Goal: Transaction & Acquisition: Purchase product/service

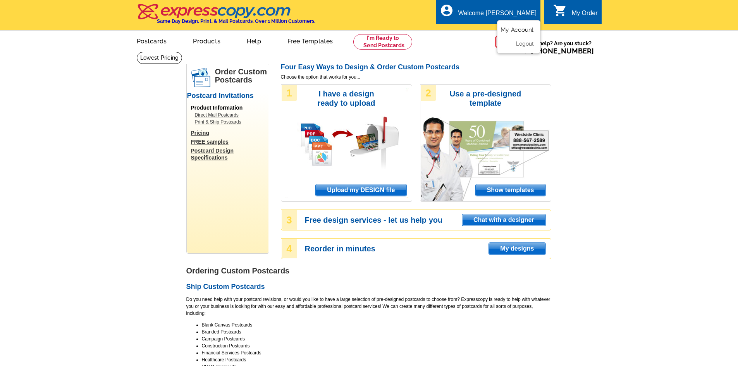
click at [523, 27] on link "My Account" at bounding box center [516, 29] width 33 height 7
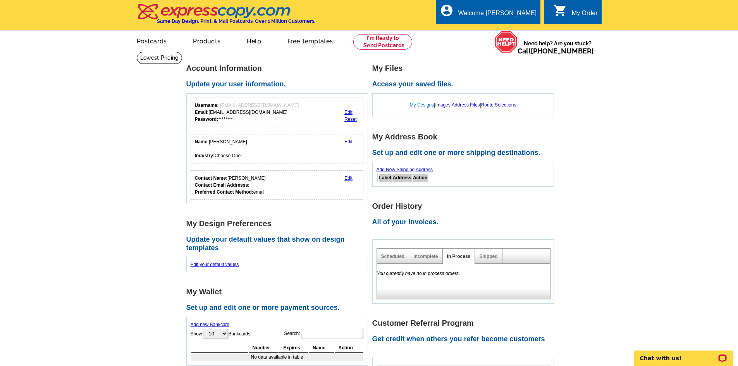
click at [417, 104] on link "My Designs" at bounding box center [422, 104] width 24 height 5
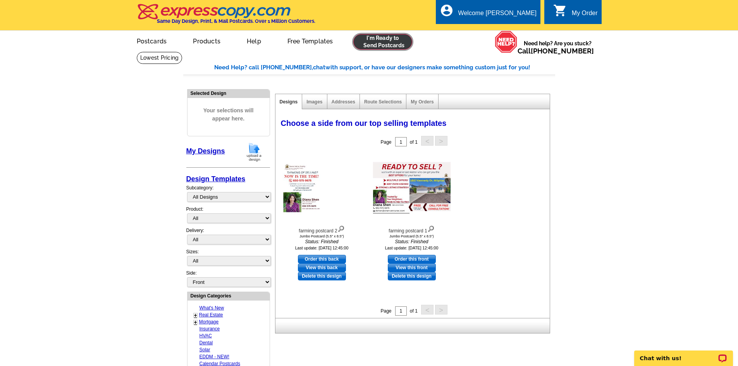
click at [387, 42] on link at bounding box center [382, 41] width 59 height 15
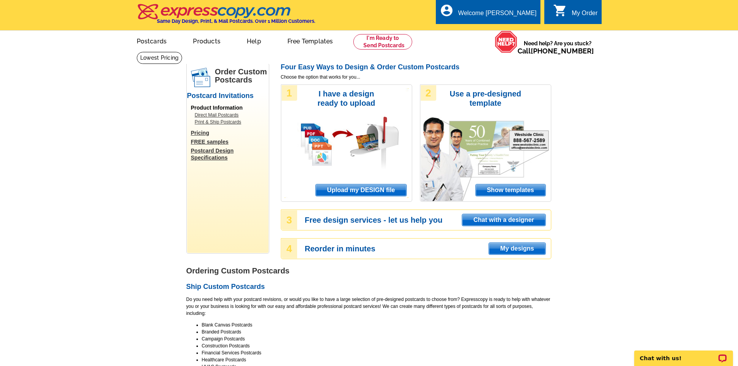
click at [373, 186] on span "Upload my DESIGN file" at bounding box center [361, 190] width 90 height 12
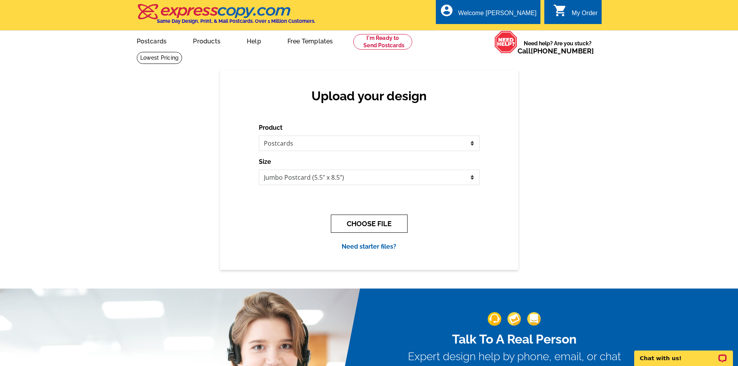
click at [378, 221] on button "CHOOSE FILE" at bounding box center [369, 224] width 77 height 18
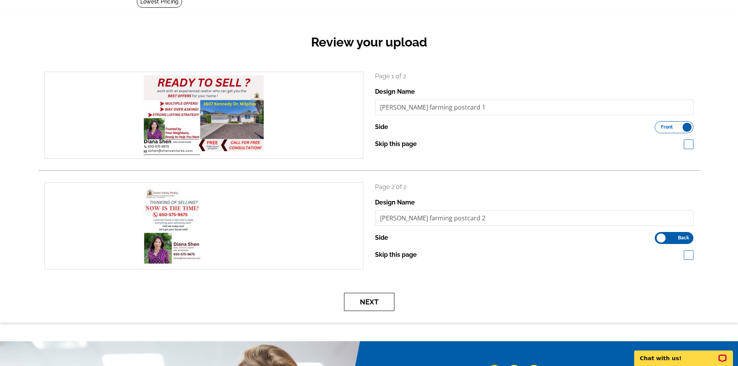
scroll to position [39, 0]
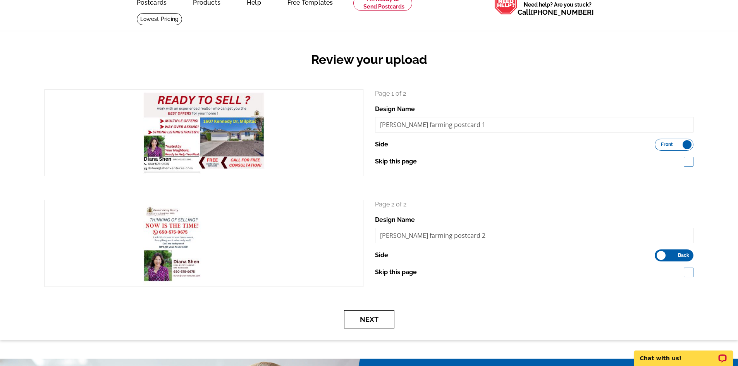
click at [375, 319] on button "Next" at bounding box center [369, 319] width 50 height 18
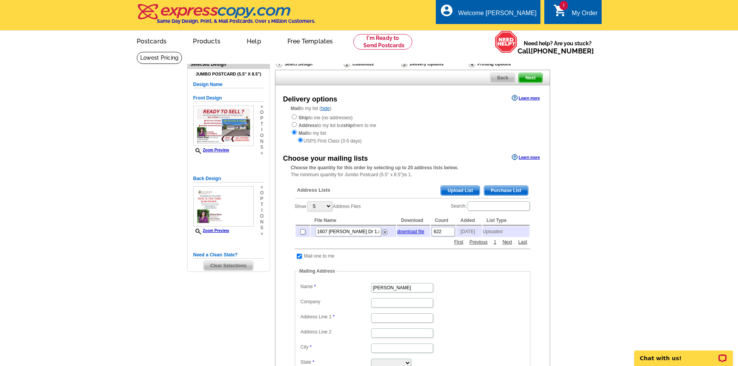
click at [302, 233] on input "checkbox" at bounding box center [302, 231] width 5 height 5
checkbox input "true"
click at [300, 258] on input "checkbox" at bounding box center [299, 256] width 5 height 5
checkbox input "false"
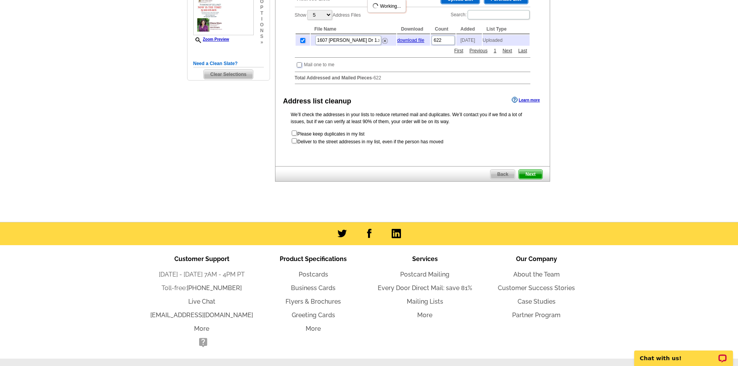
scroll to position [194, 0]
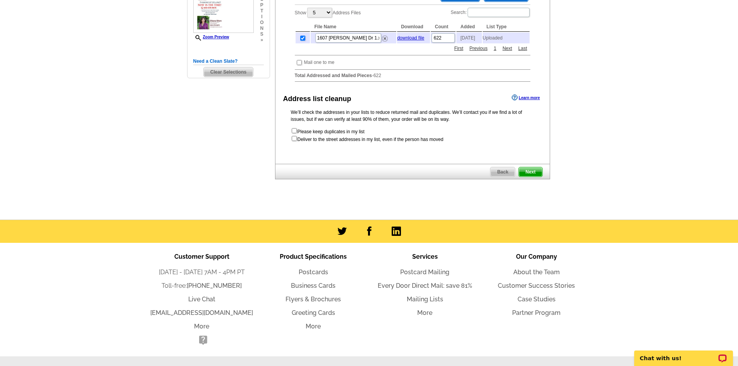
click at [533, 177] on span "Next" at bounding box center [529, 171] width 23 height 9
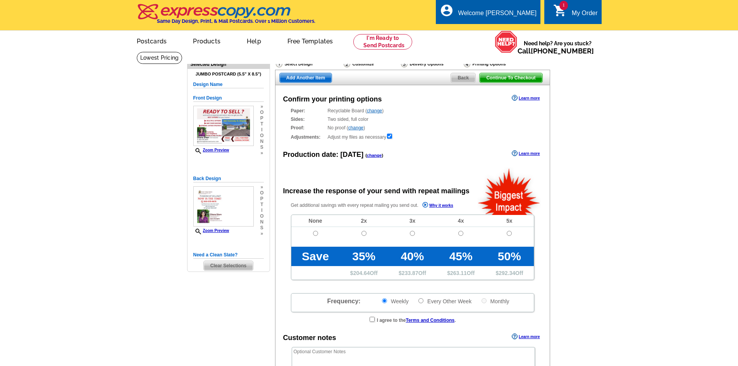
radio input "false"
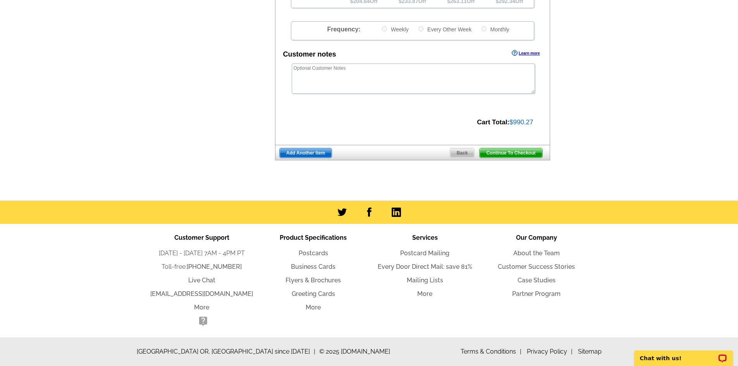
click at [465, 156] on span "Back" at bounding box center [462, 152] width 24 height 9
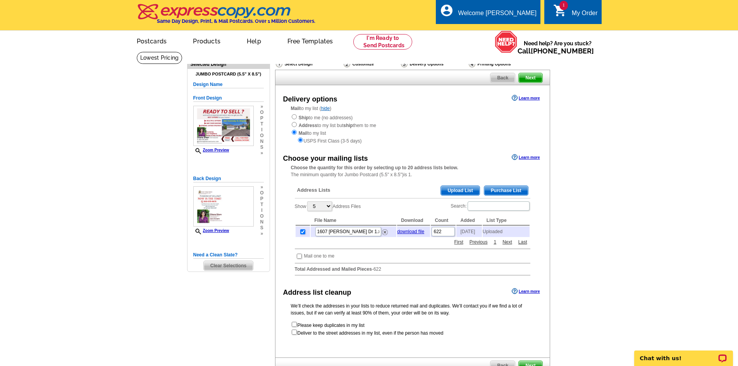
scroll to position [116, 0]
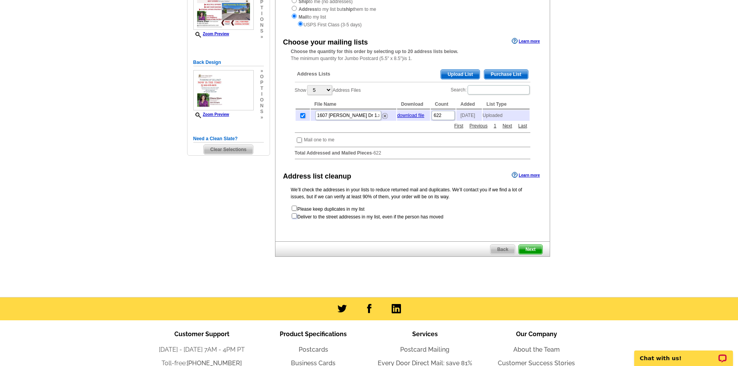
click at [295, 218] on input "checkbox" at bounding box center [294, 215] width 5 height 5
checkbox input "true"
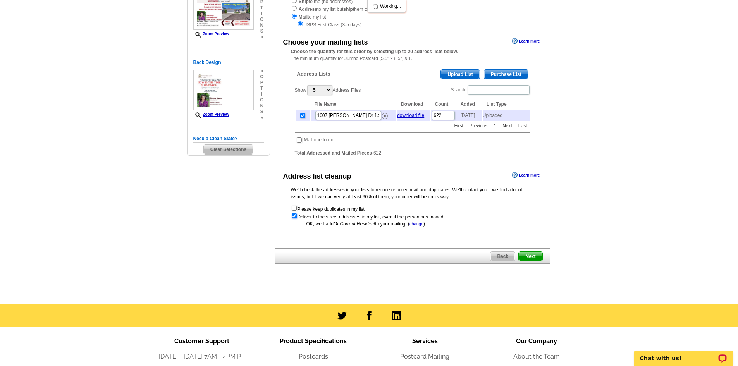
radio input "true"
click at [519, 259] on span "Next" at bounding box center [529, 256] width 23 height 9
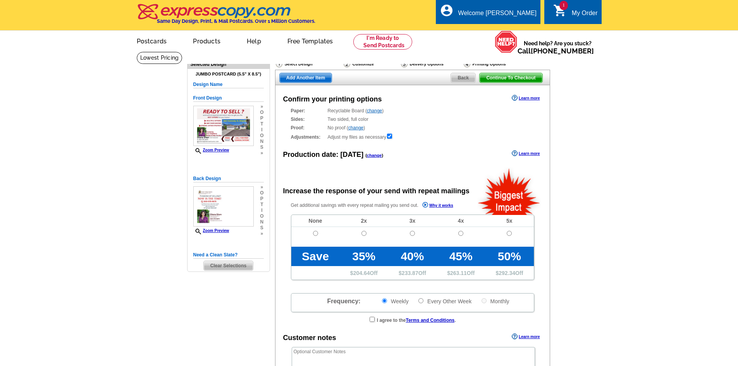
radio input "false"
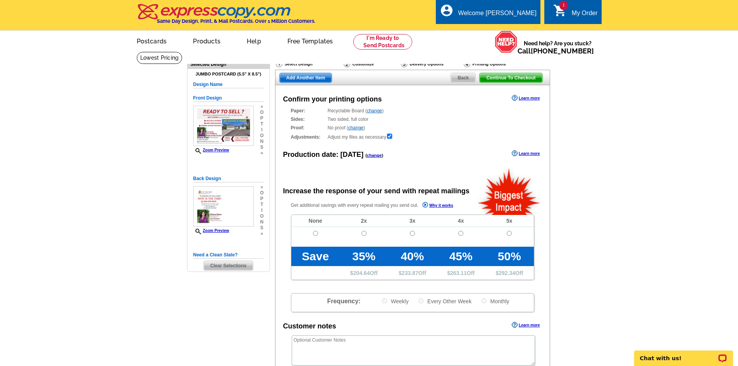
click at [366, 231] on td at bounding box center [364, 237] width 48 height 20
click at [365, 233] on input "radio" at bounding box center [363, 233] width 5 height 5
radio input "true"
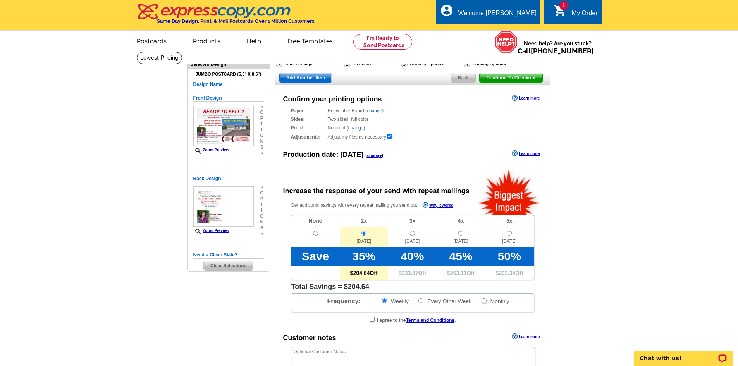
click at [482, 300] on input "Monthly" at bounding box center [483, 300] width 5 height 5
radio input "true"
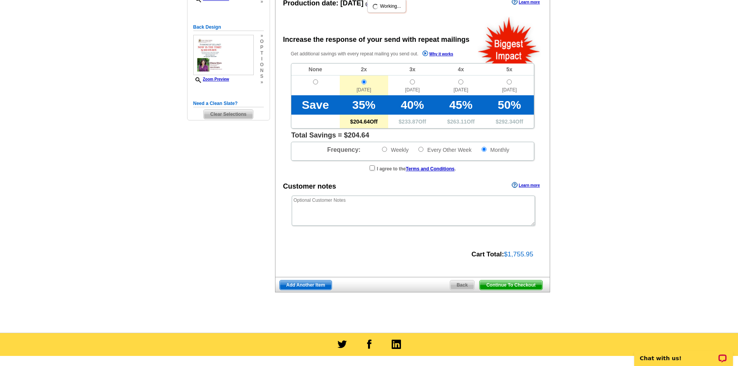
scroll to position [155, 0]
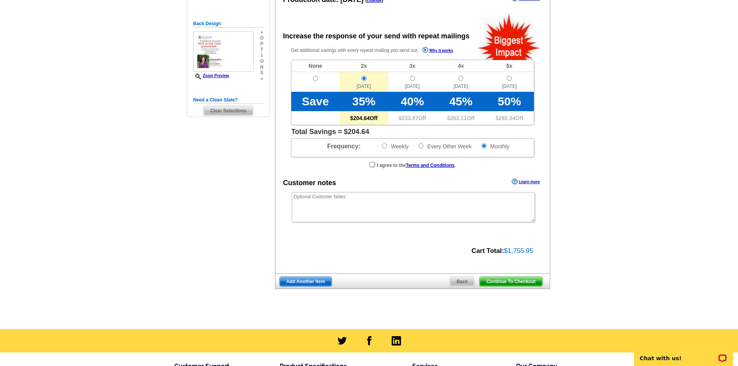
click at [373, 163] on input "checkbox" at bounding box center [371, 164] width 5 height 5
checkbox input "true"
click at [523, 286] on span "Continue To Checkout" at bounding box center [510, 281] width 62 height 9
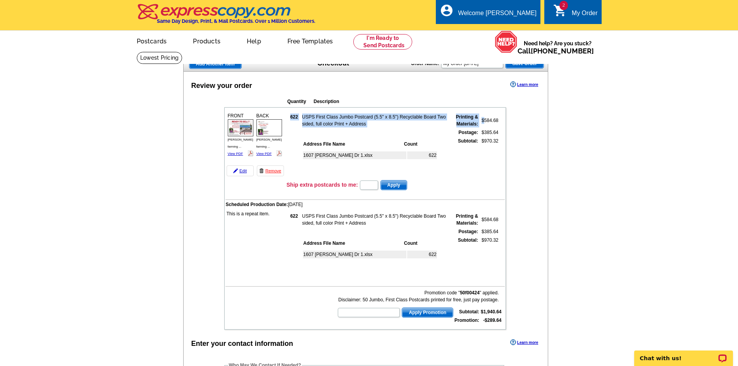
drag, startPoint x: 484, startPoint y: 121, endPoint x: 501, endPoint y: 121, distance: 17.0
click at [501, 121] on td "622 USPS First Class Jumbo Postcard (5.5" x 8.5") Recyclable Board Two sided, f…" at bounding box center [395, 144] width 218 height 69
click at [477, 133] on strong "Postage:" at bounding box center [468, 132] width 20 height 5
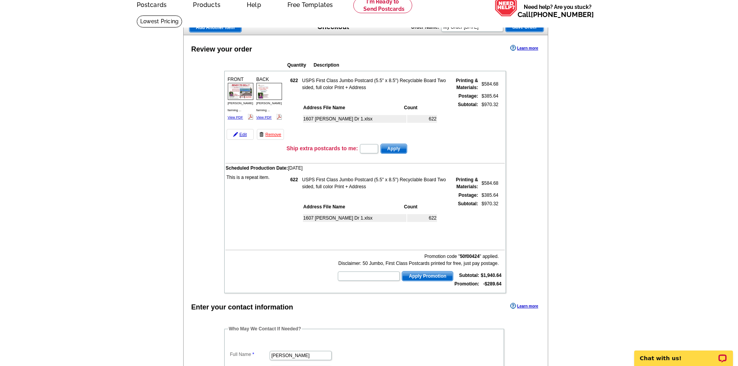
scroll to position [116, 0]
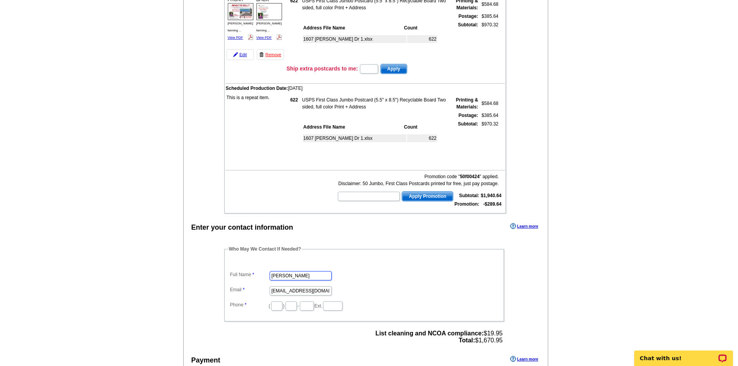
drag, startPoint x: 309, startPoint y: 276, endPoint x: 181, endPoint y: 277, distance: 128.6
click at [180, 278] on main "Add Another Item Checkout Order Name: My Order 2025-09-09 Save Order Review you…" at bounding box center [369, 321] width 738 height 772
type input "[PERSON_NAME]"
drag, startPoint x: 272, startPoint y: 289, endPoint x: 488, endPoint y: 296, distance: 216.2
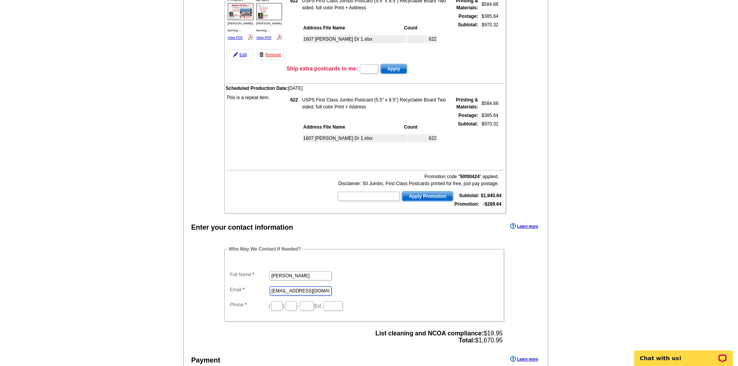
click at [486, 296] on dd "dshen@shenventures.com" at bounding box center [364, 290] width 272 height 12
drag, startPoint x: 276, startPoint y: 292, endPoint x: 268, endPoint y: 292, distance: 7.4
click at [268, 292] on dd "cktcservice@gmail.com" at bounding box center [364, 290] width 272 height 12
click at [279, 291] on input "cktcservice@gmail.com" at bounding box center [300, 290] width 62 height 9
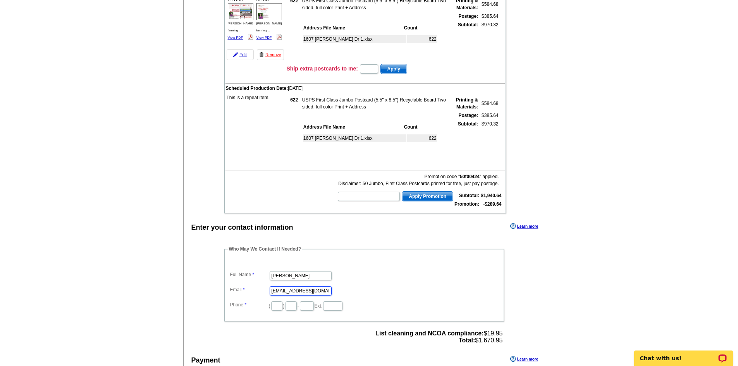
type input "cktcservice@gmail.com"
click at [290, 285] on dd "cktcservice@gmail.com" at bounding box center [364, 290] width 272 height 12
drag, startPoint x: 279, startPoint y: 292, endPoint x: 289, endPoint y: 292, distance: 10.5
click at [289, 292] on input "cktcservice@gmail.com" at bounding box center [300, 290] width 62 height 9
click at [376, 283] on dl "Full Name Carrie Email cktcservice@gmail.com Phone ( ) - Ext." at bounding box center [364, 285] width 272 height 52
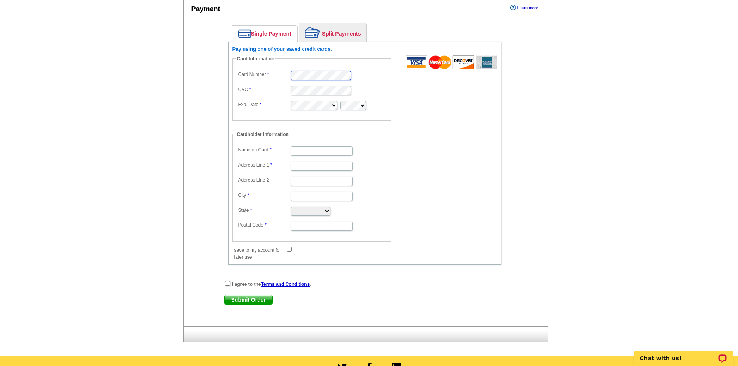
scroll to position [465, 0]
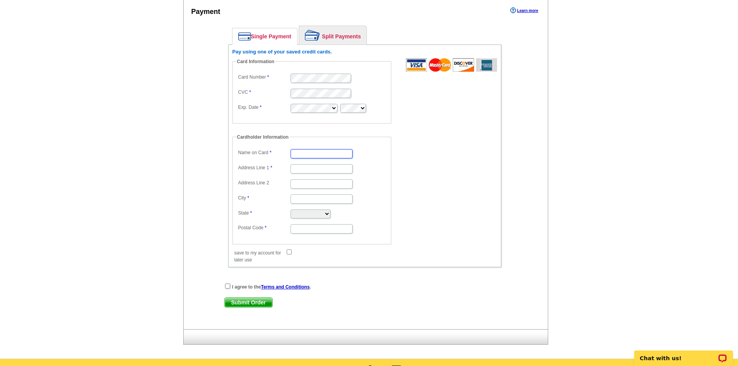
click at [312, 156] on input "Name on Card" at bounding box center [321, 153] width 62 height 9
type input "[PERSON_NAME]"
click at [311, 170] on input "Address Line 1" at bounding box center [321, 168] width 62 height 9
type input "19620 Stevens Creek Bivd"
click at [307, 196] on dd at bounding box center [311, 198] width 151 height 12
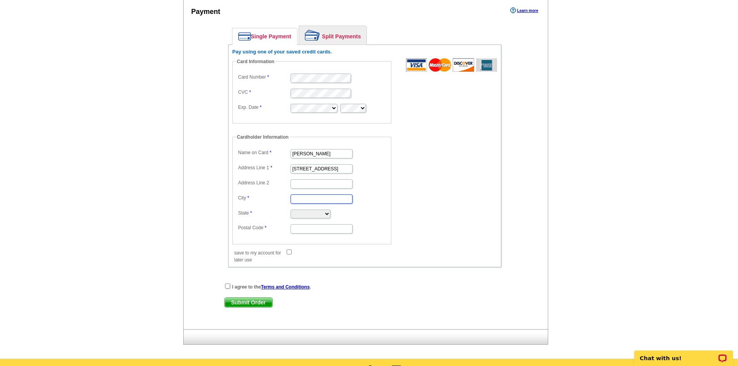
click at [307, 196] on input "City" at bounding box center [321, 198] width 62 height 9
type input "CUPERTINO"
click at [307, 216] on select "Alabama Alaska Arizona Arkansas California Colorado Connecticut District of Col…" at bounding box center [310, 213] width 40 height 9
select select "CA"
click at [290, 210] on select "Alabama Alaska Arizona Arkansas California Colorado Connecticut District of Col…" at bounding box center [310, 213] width 40 height 9
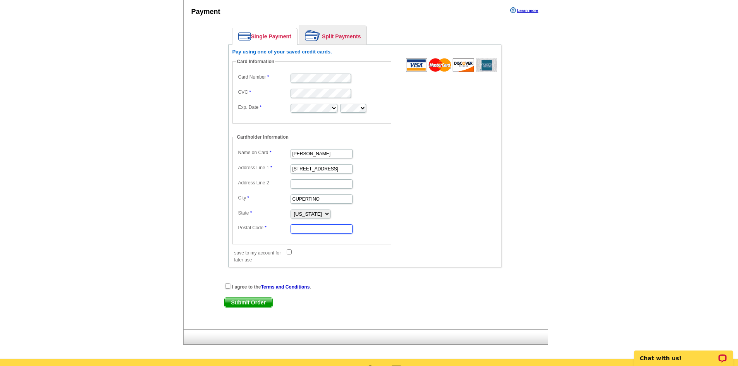
click at [315, 229] on input "Postal Code" at bounding box center [321, 228] width 62 height 9
type input "95014"
click at [289, 251] on input "save to my account for later use" at bounding box center [289, 251] width 5 height 5
checkbox input "true"
click at [227, 288] on input "checkbox" at bounding box center [227, 285] width 5 height 5
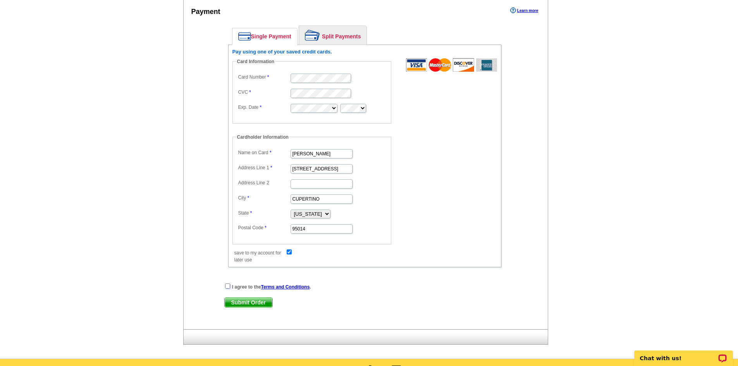
checkbox input "true"
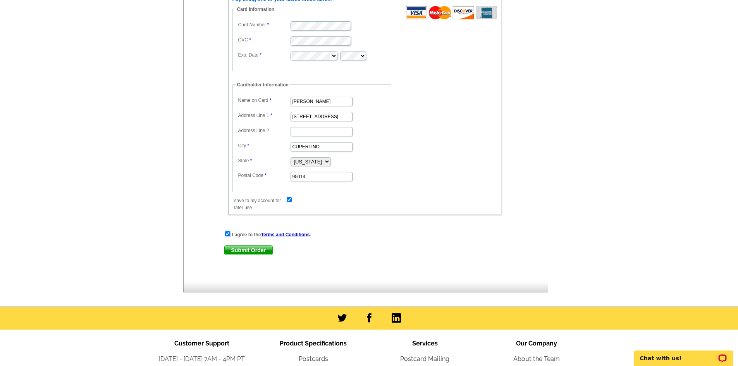
scroll to position [503, 0]
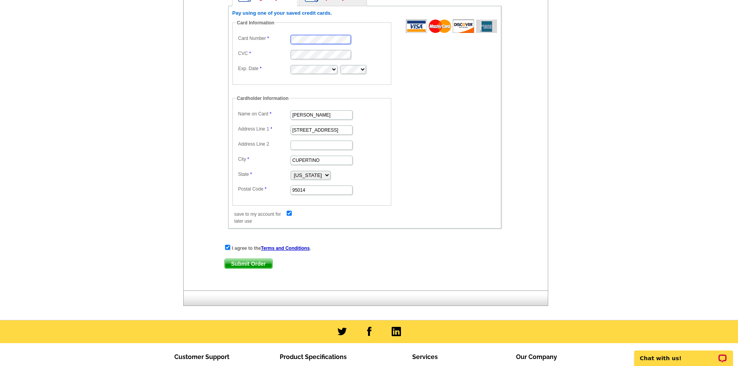
click at [260, 44] on dd at bounding box center [311, 39] width 151 height 12
click at [268, 264] on span "Submit Order" at bounding box center [249, 263] width 48 height 9
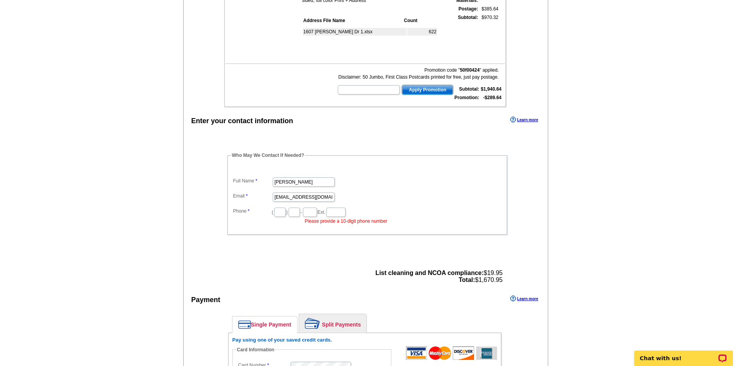
scroll to position [261, 0]
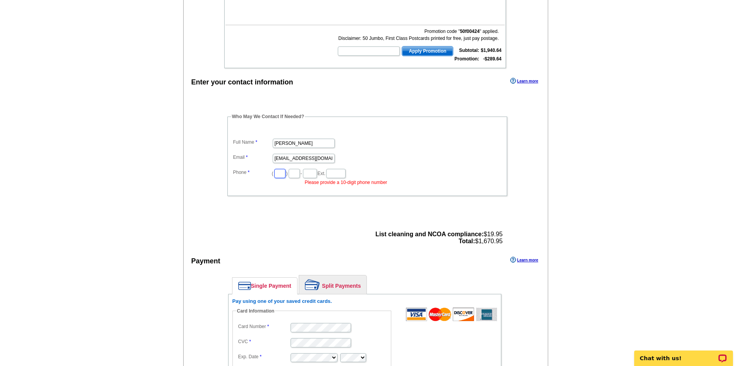
click at [280, 174] on input "text" at bounding box center [279, 173] width 11 height 9
type input "669"
click at [300, 172] on input "text" at bounding box center [293, 173] width 11 height 9
type input "454"
click at [317, 178] on input "text" at bounding box center [310, 173] width 14 height 9
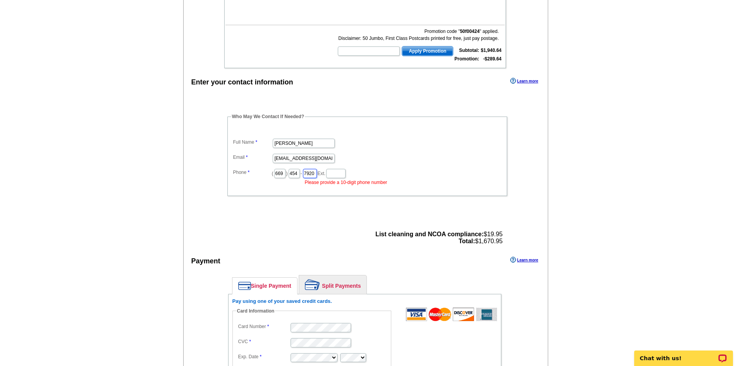
type input "7920"
click at [323, 225] on div "Who May We Contact If Needed? Full Name Carrie Email cktcservice@gmail.com Phon…" at bounding box center [364, 162] width 281 height 131
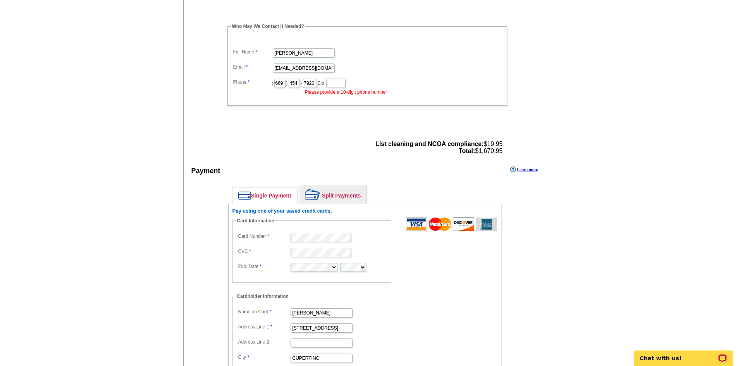
scroll to position [532, 0]
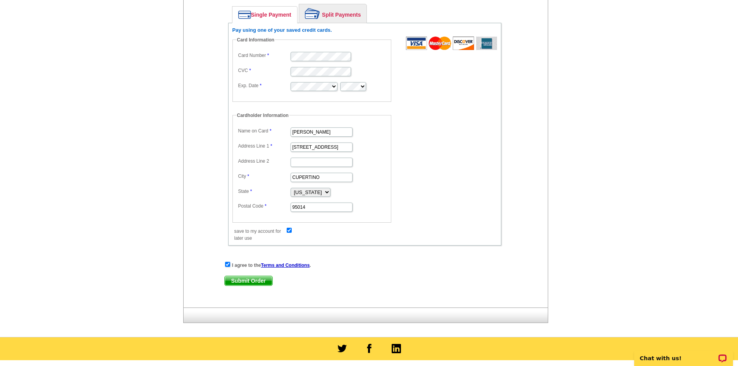
click at [238, 279] on span "Submit Order" at bounding box center [249, 280] width 48 height 9
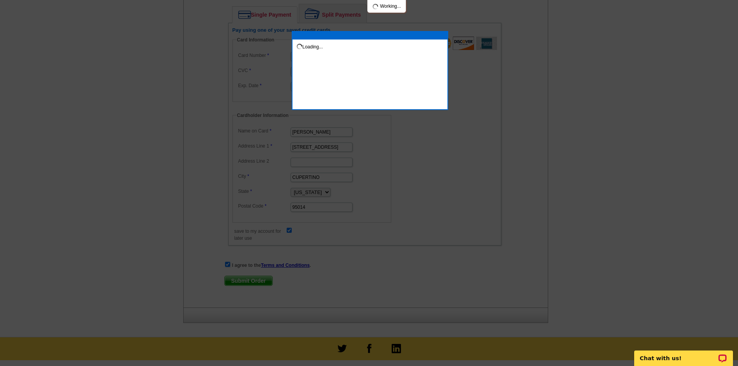
scroll to position [525, 0]
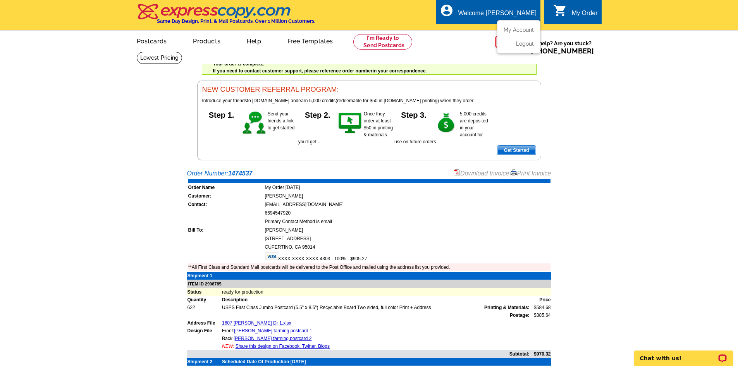
click at [520, 15] on div "Welcome [PERSON_NAME]" at bounding box center [497, 15] width 78 height 11
click at [519, 44] on link "Logout" at bounding box center [524, 43] width 20 height 7
